Goal: Find contact information: Obtain details needed to contact an individual or organization

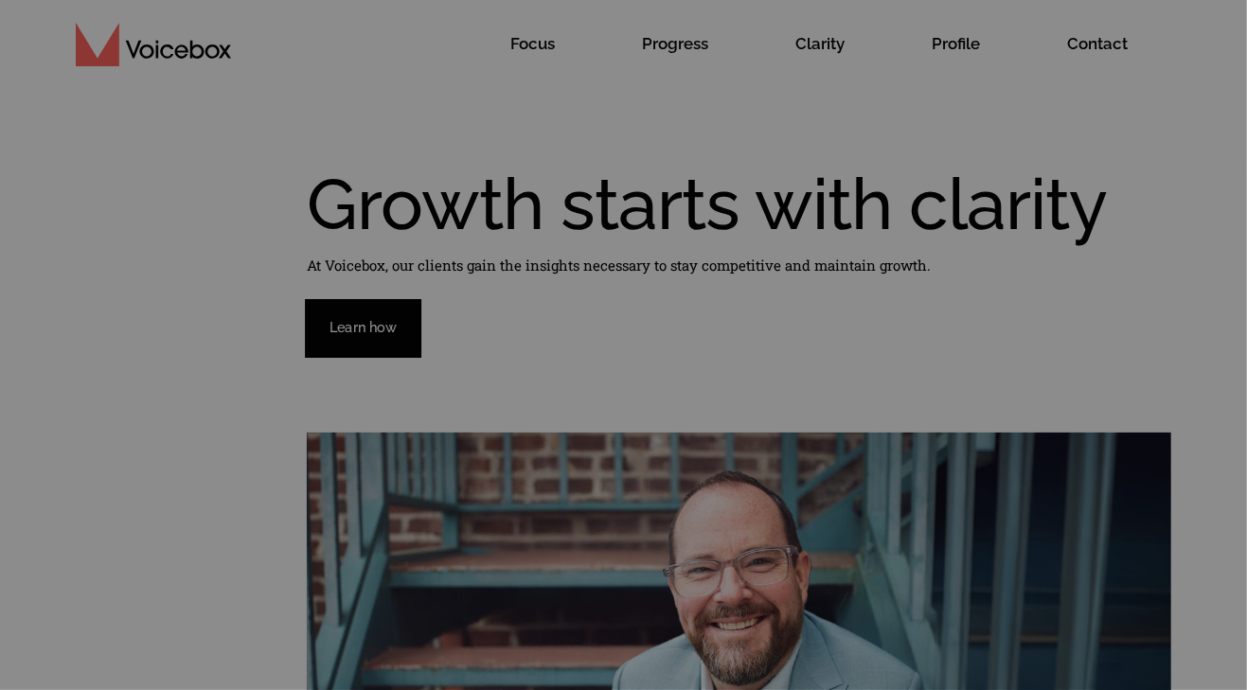
scroll to position [3, 0]
click at [898, 610] on button "Reject All" at bounding box center [919, 613] width 92 height 38
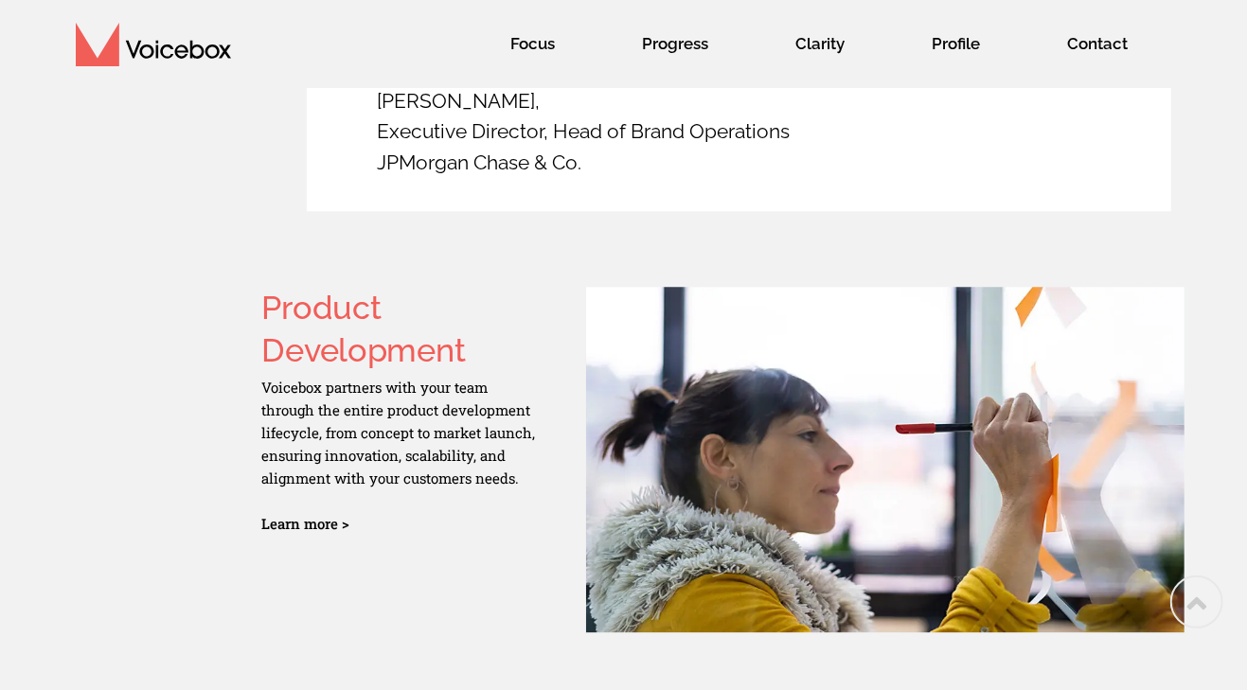
scroll to position [3104, 0]
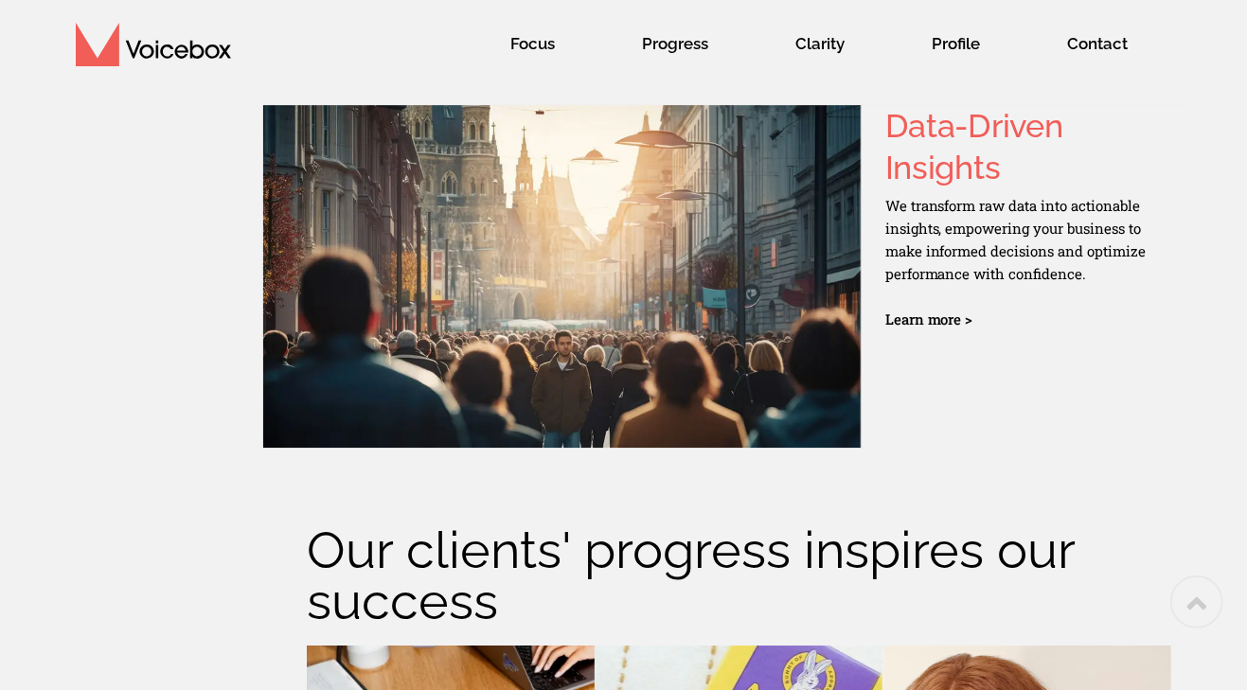
click at [1246, 109] on div "Product Development Voicebox partners with your team through the entire product…" at bounding box center [623, 66] width 1247 height 766
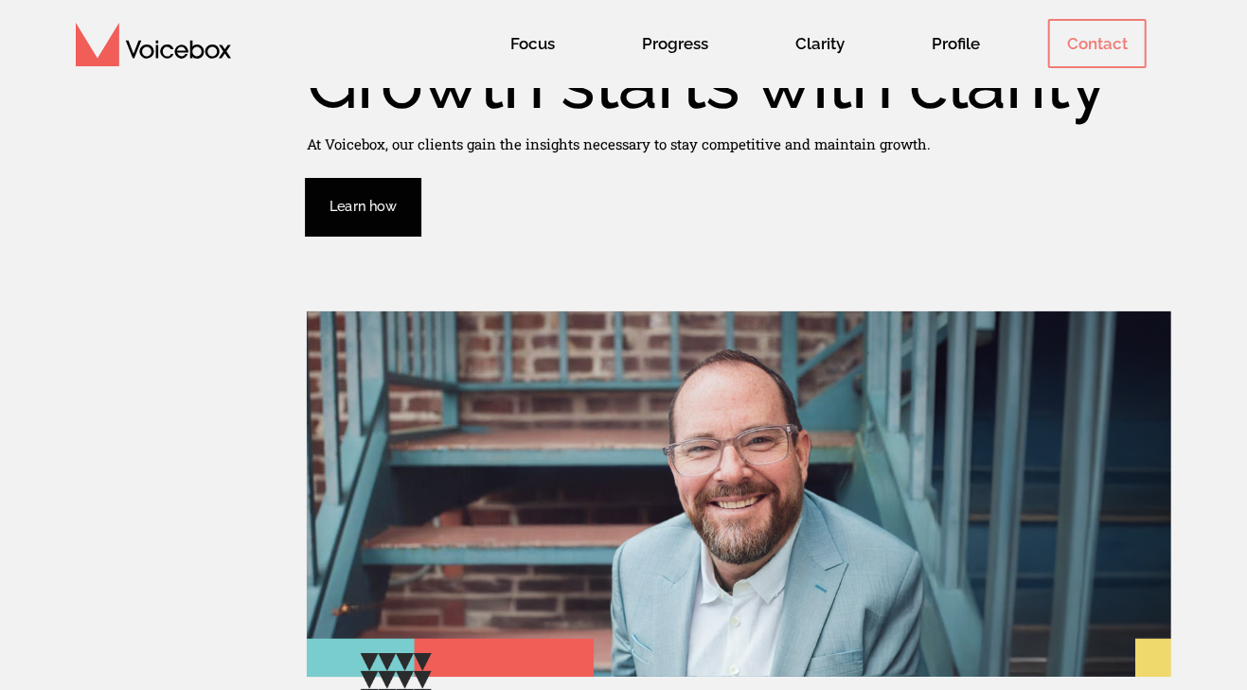
scroll to position [107, 0]
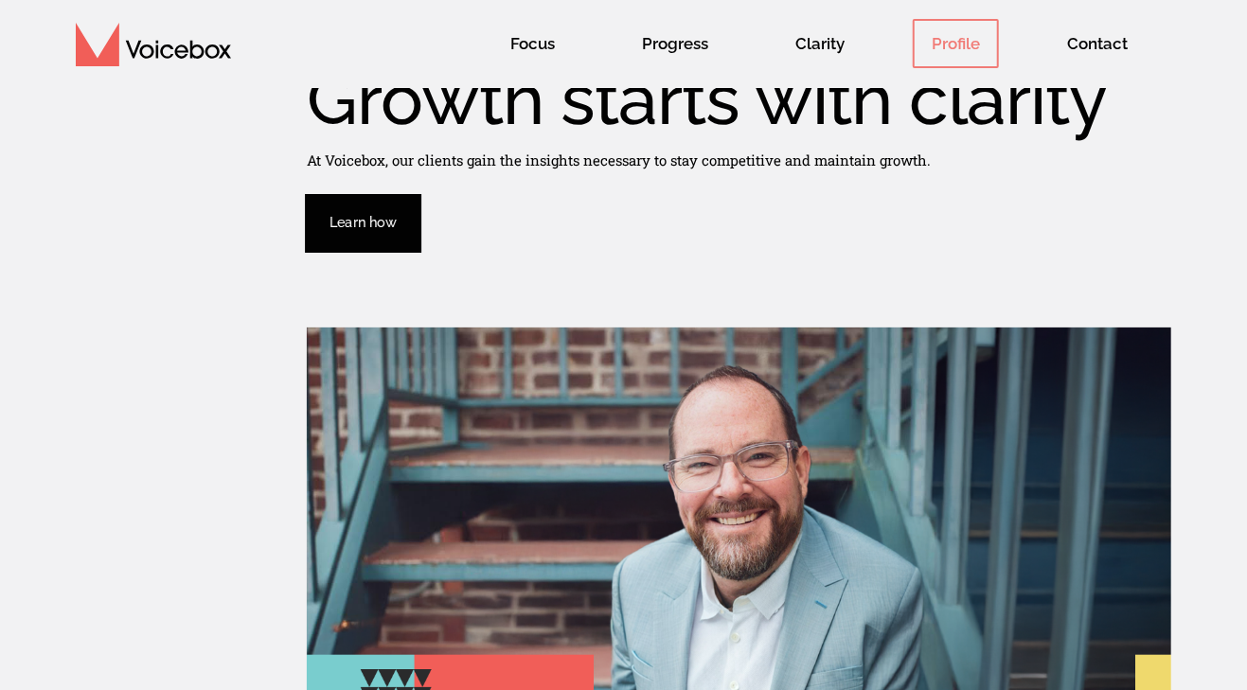
click at [941, 32] on span "Profile" at bounding box center [956, 43] width 86 height 49
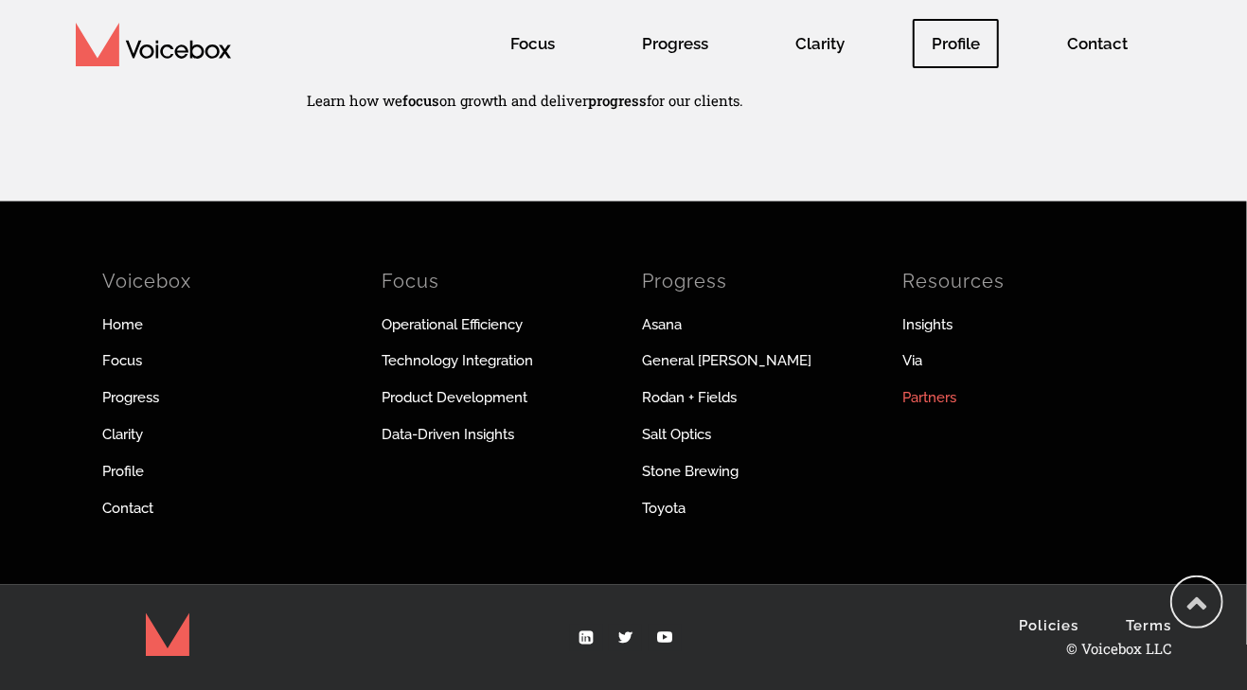
scroll to position [1522, 0]
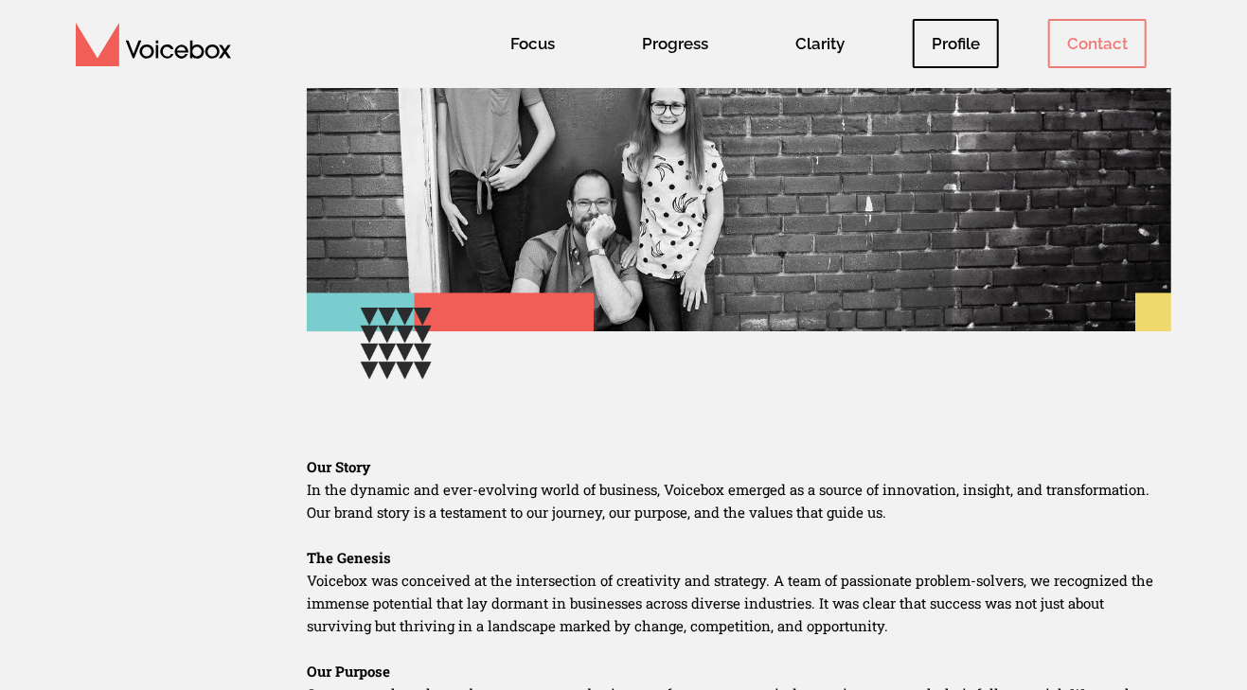
click at [1123, 51] on span "Contact" at bounding box center [1097, 43] width 98 height 49
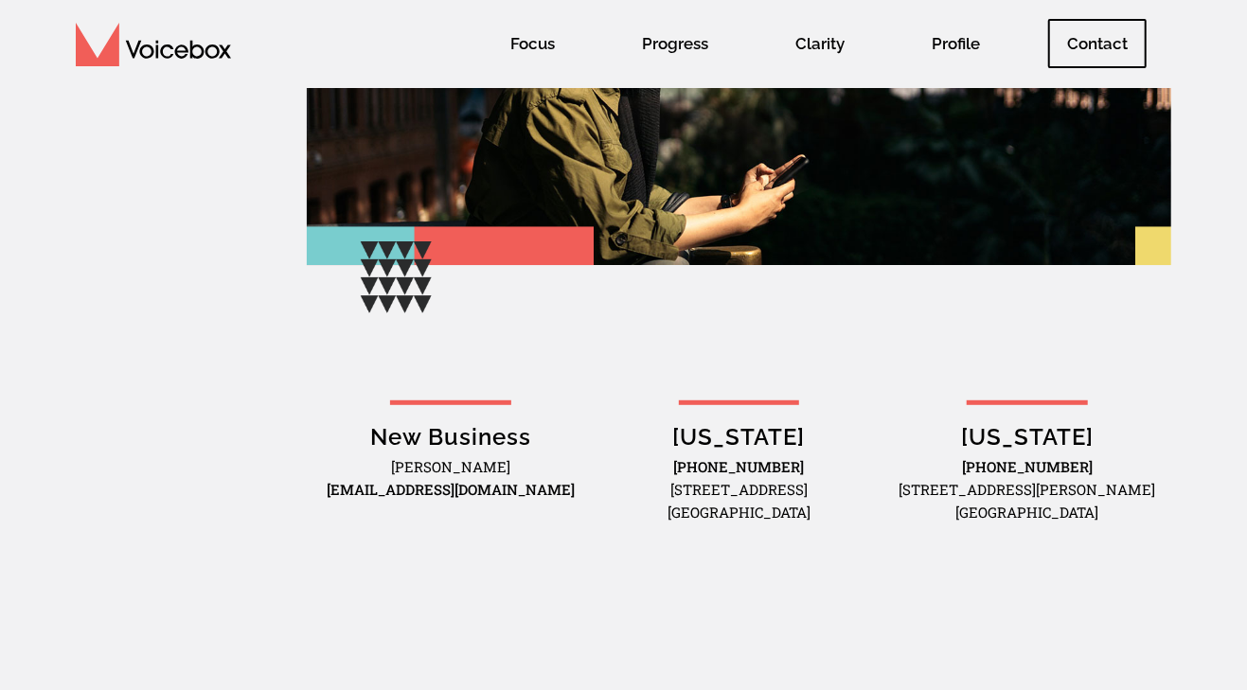
scroll to position [375, 0]
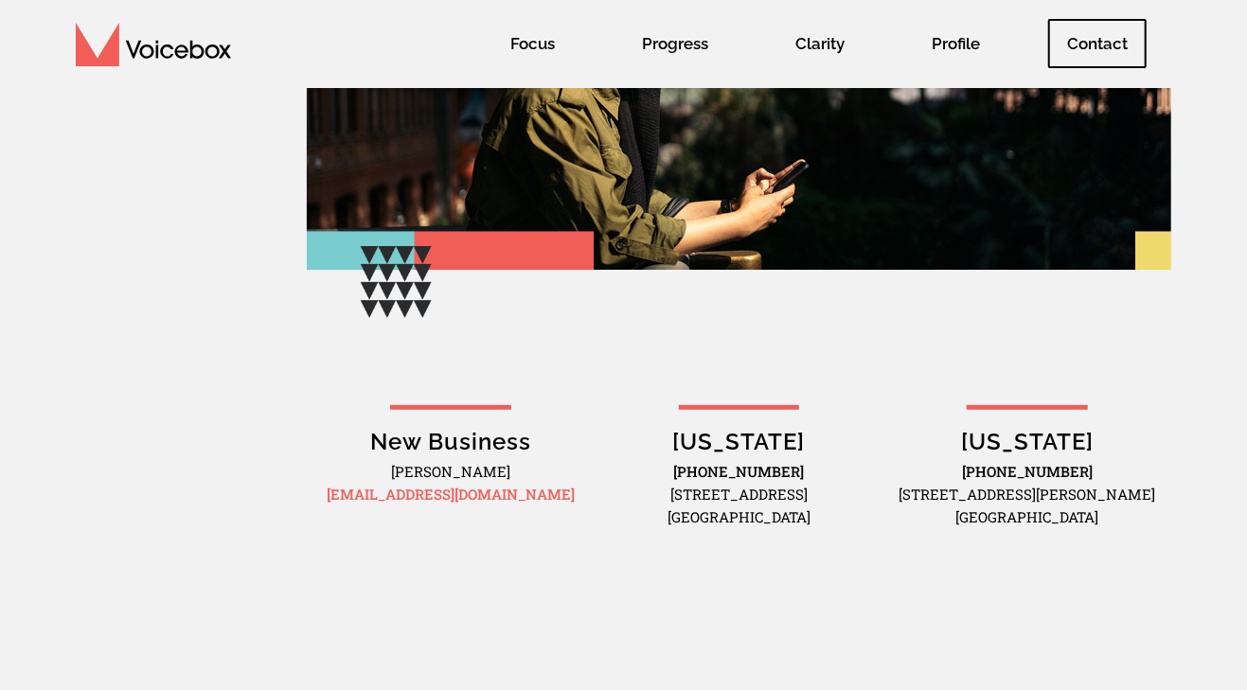
click at [490, 494] on link "[EMAIL_ADDRESS][DOMAIN_NAME]" at bounding box center [451, 494] width 248 height 19
